Goal: Check status

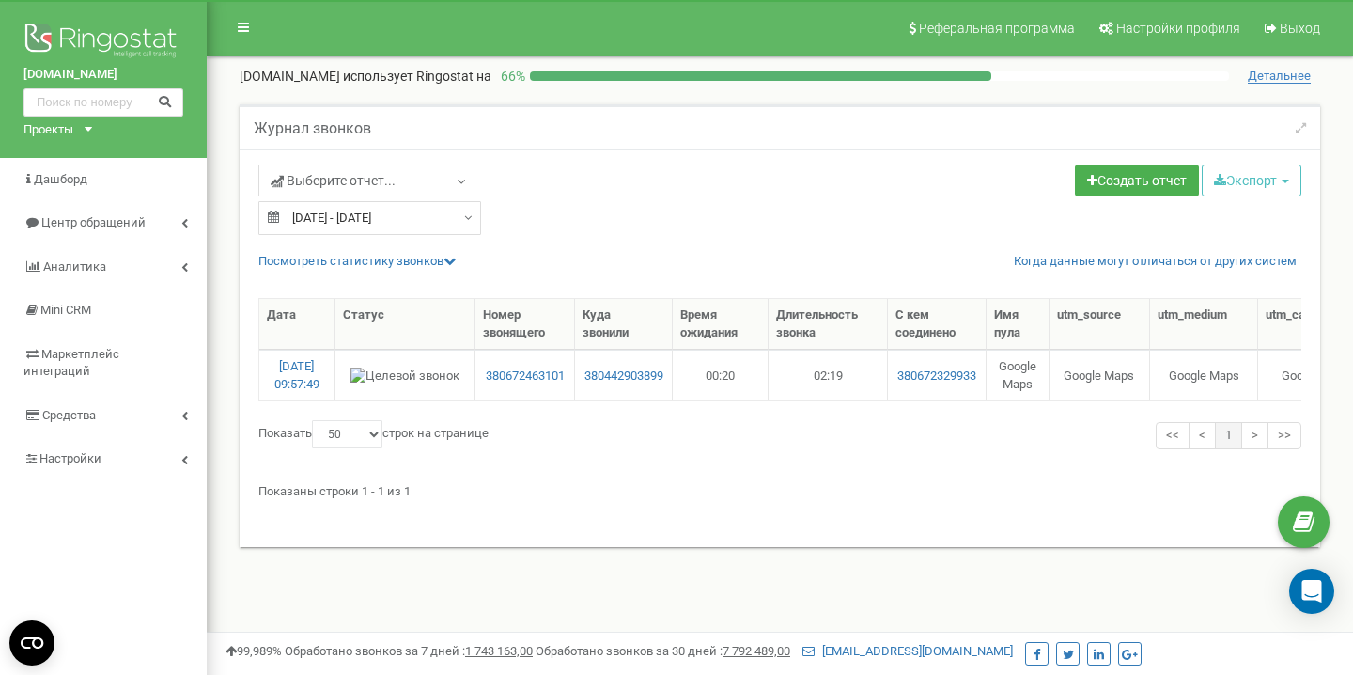
select select "50"
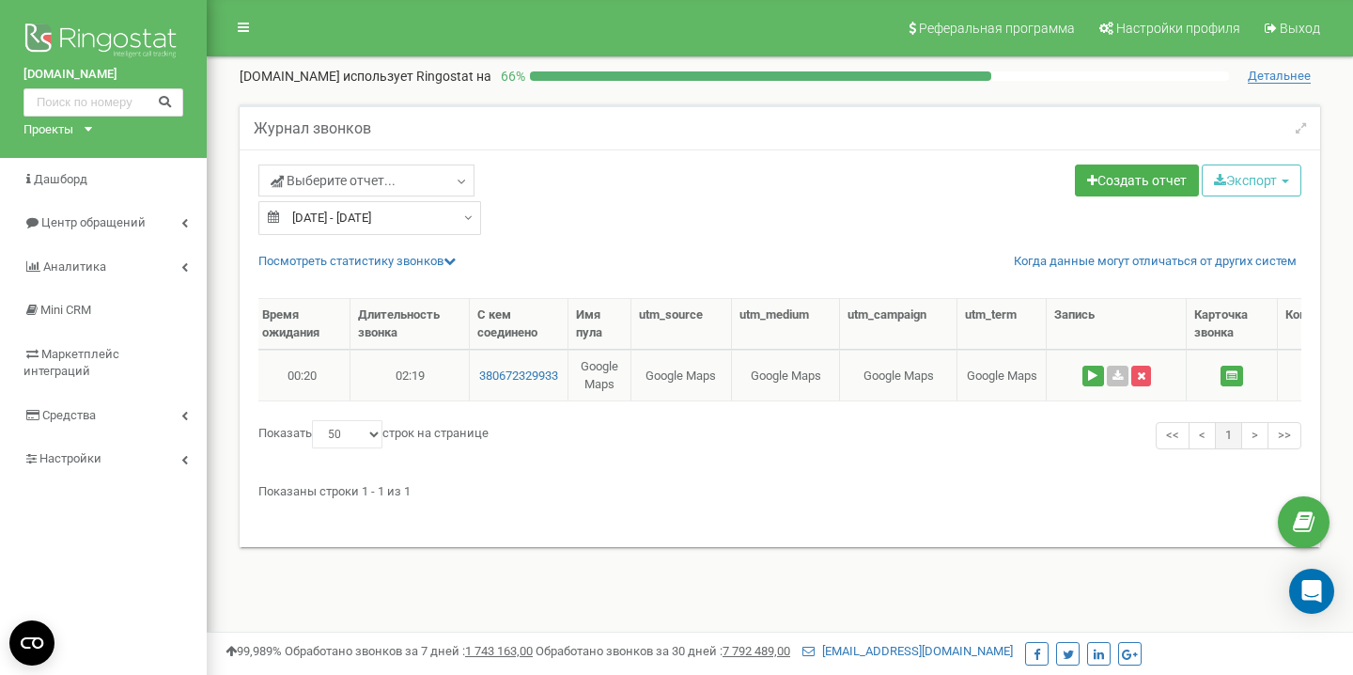
scroll to position [0, 639]
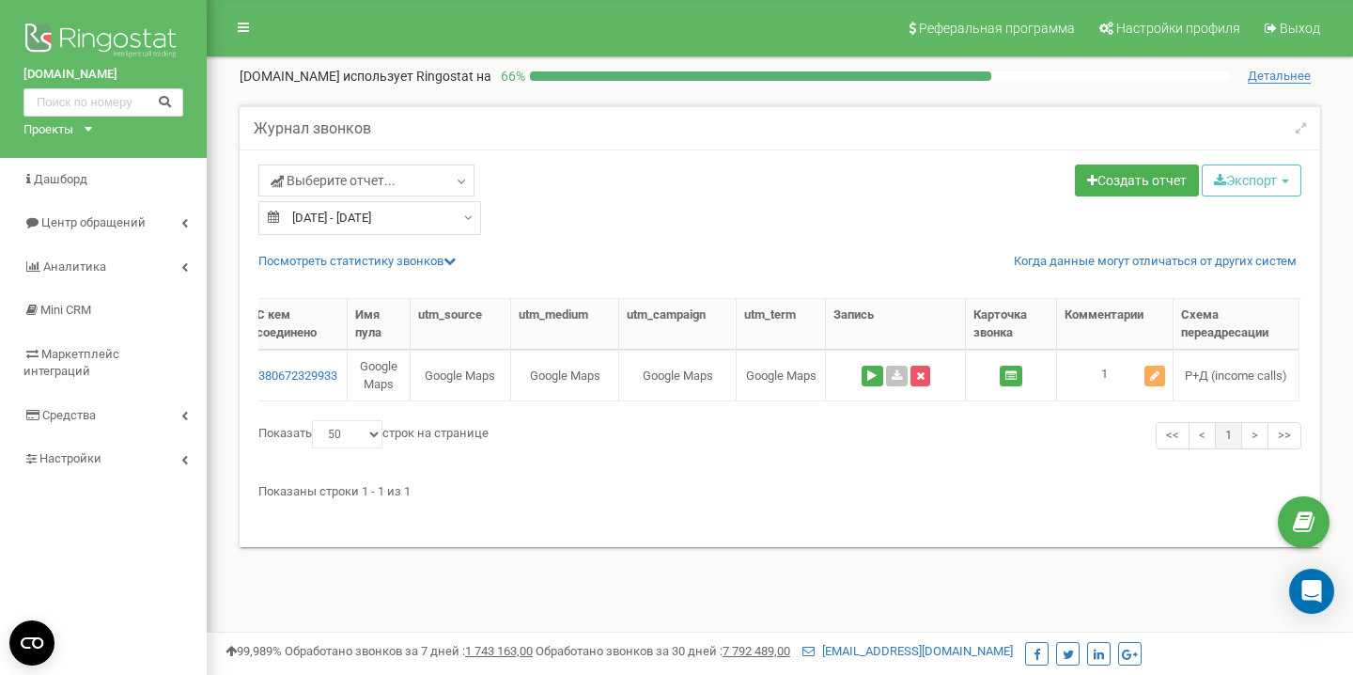
click at [339, 224] on input "19.09.2025 - 19.09.2025" at bounding box center [369, 218] width 223 height 34
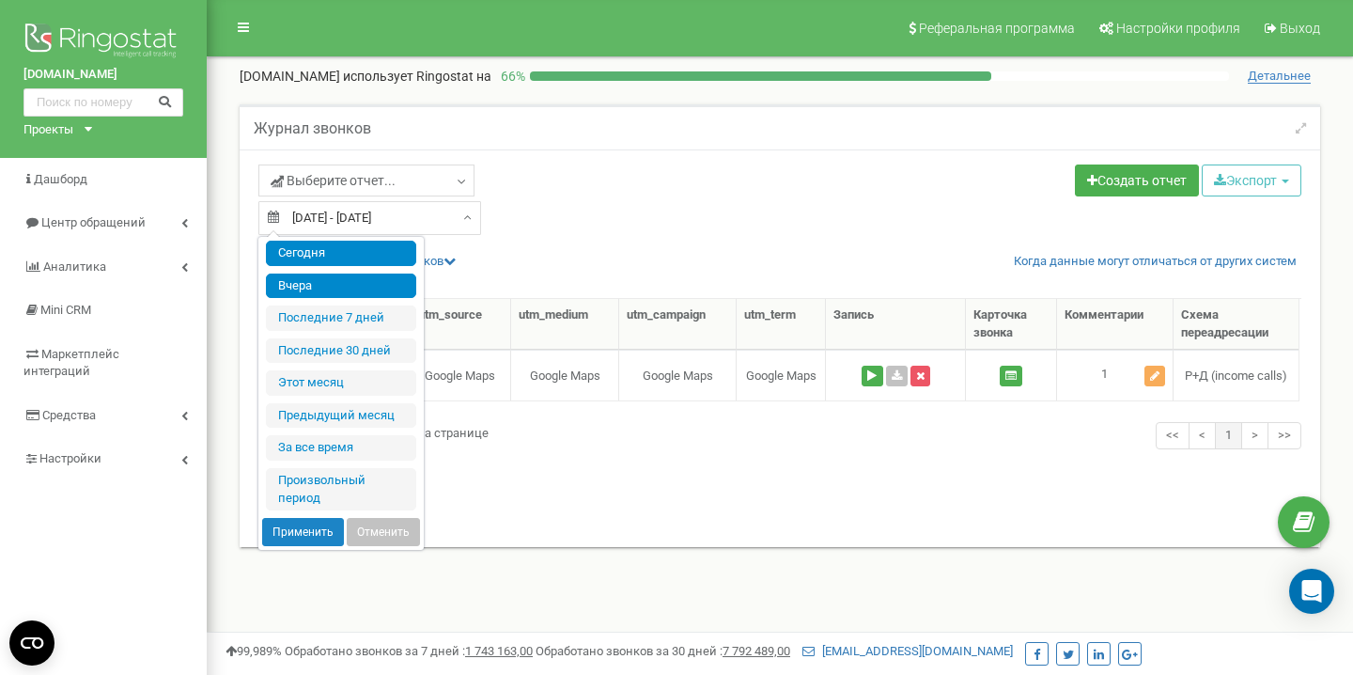
click at [333, 253] on li "Сегодня" at bounding box center [341, 252] width 150 height 25
type input "[DATE] - [DATE]"
